Goal: Navigation & Orientation: Find specific page/section

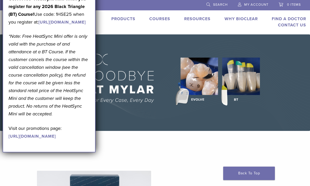
click at [135, 45] on img at bounding box center [155, 82] width 310 height 96
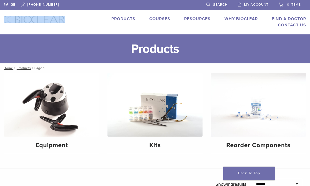
drag, startPoint x: 66, startPoint y: 22, endPoint x: 6, endPoint y: 17, distance: 59.9
click at [6, 17] on div "GB 1.855.712.5327 Search My Account 0 items Cart No products in the cart. Back …" at bounding box center [155, 17] width 310 height 34
click at [39, 38] on h1 "Products" at bounding box center [155, 48] width 310 height 29
